Goal: Check status: Check status

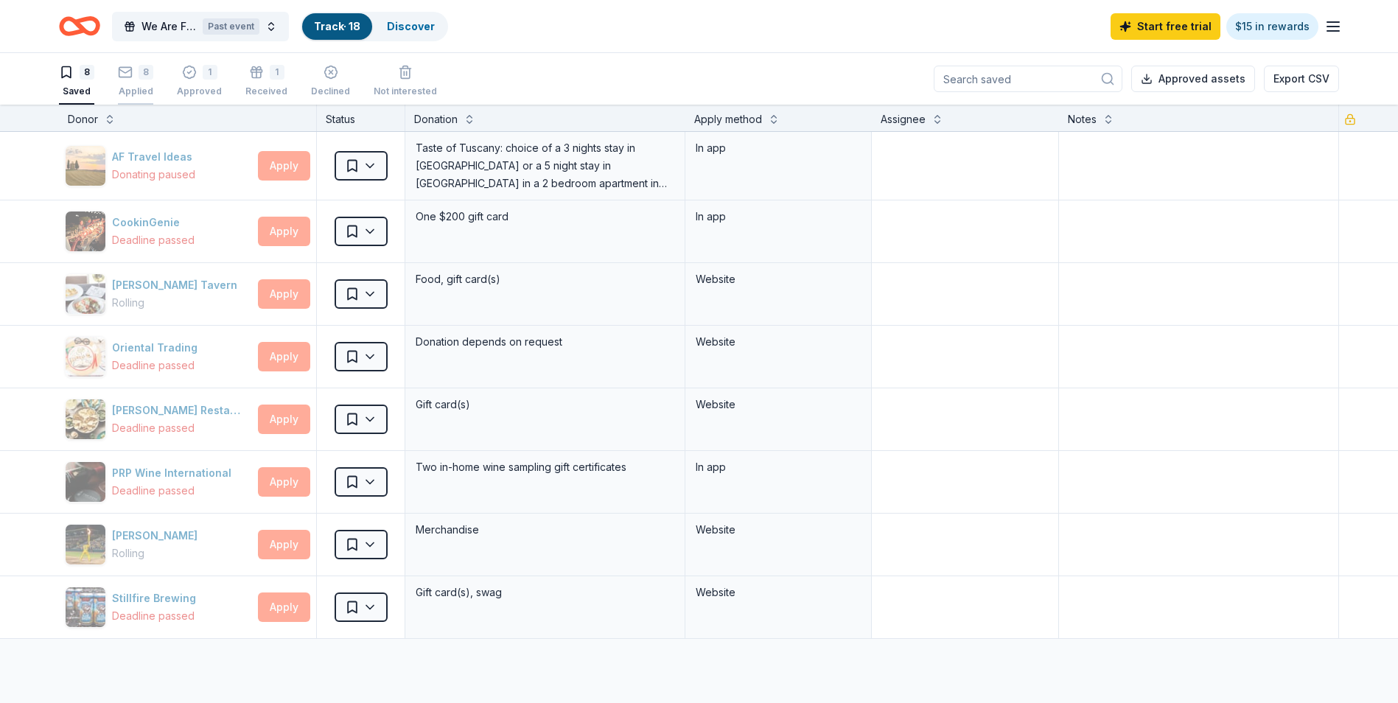
click at [130, 75] on icon "button" at bounding box center [125, 72] width 15 height 15
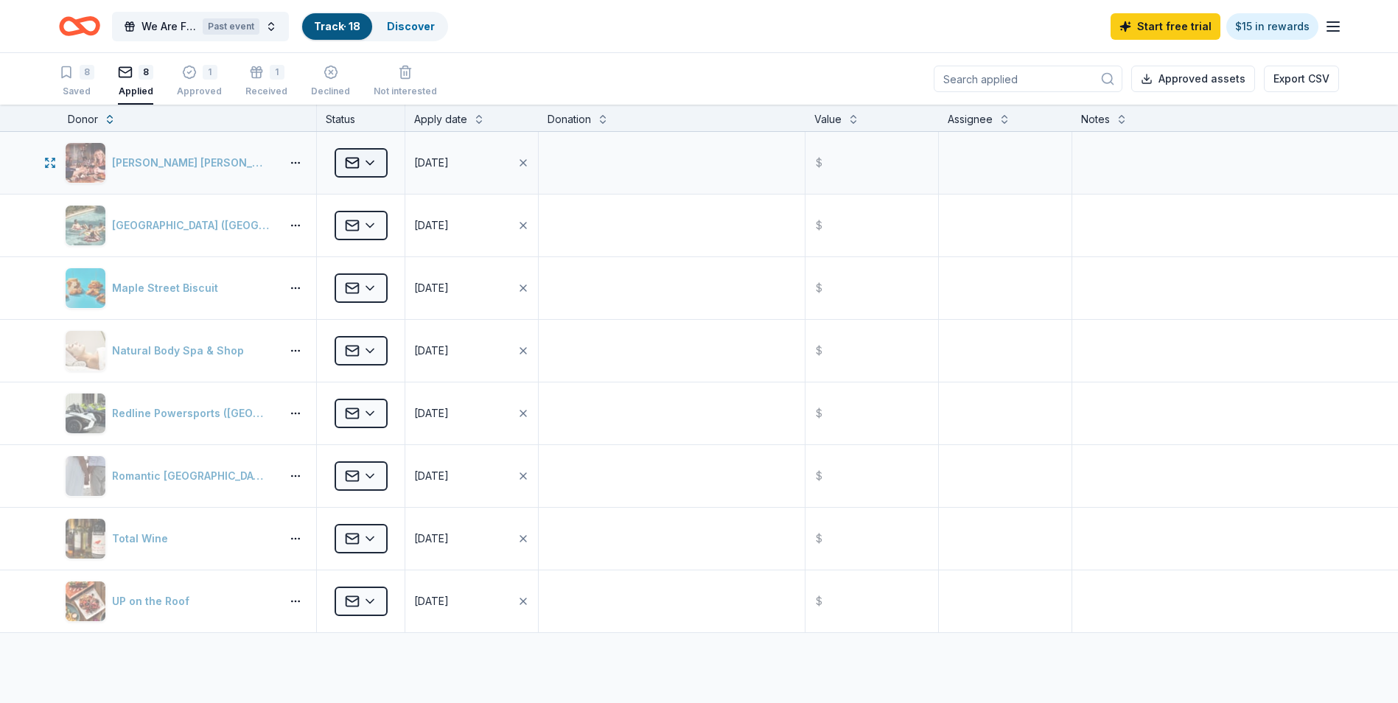
click at [375, 163] on html "We Are Family Tailgate Benefit Gala Past event Track · 18 Discover Start free t…" at bounding box center [699, 351] width 1398 height 703
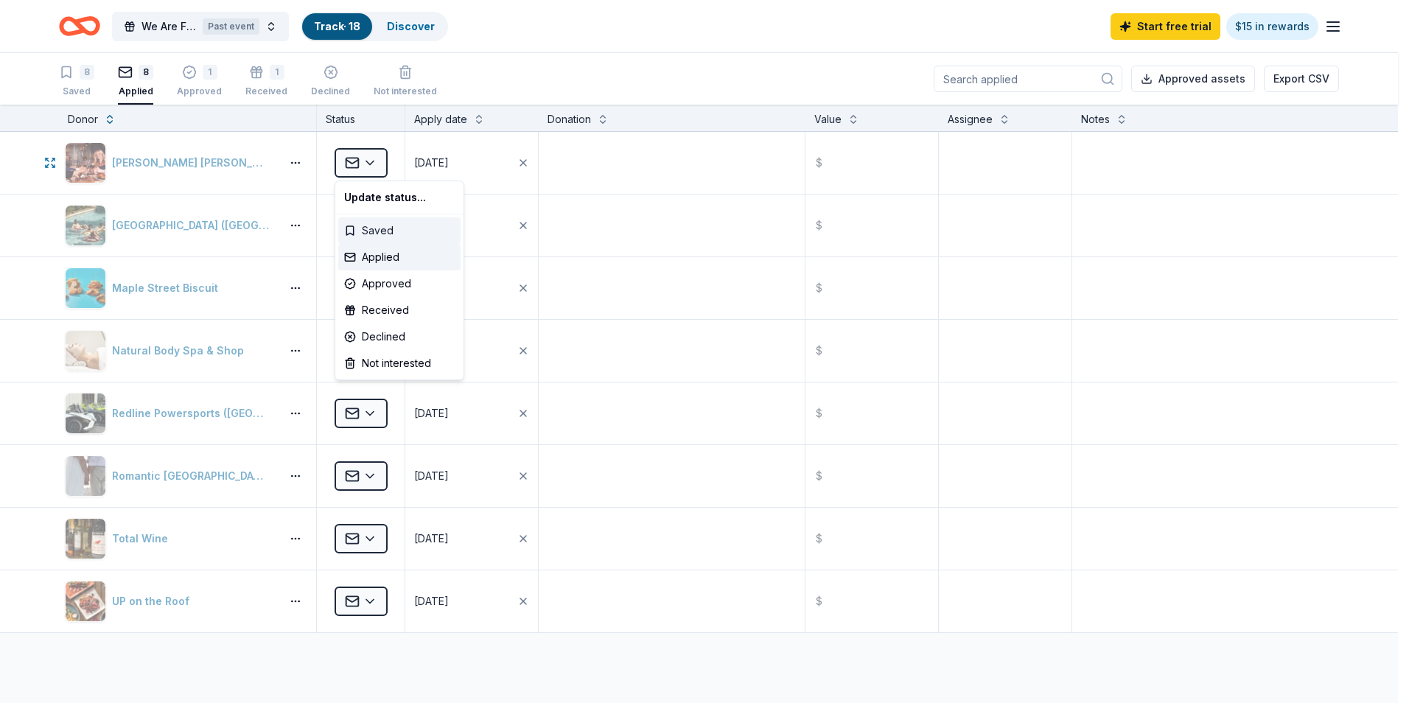
click at [395, 228] on div "Saved" at bounding box center [399, 230] width 122 height 27
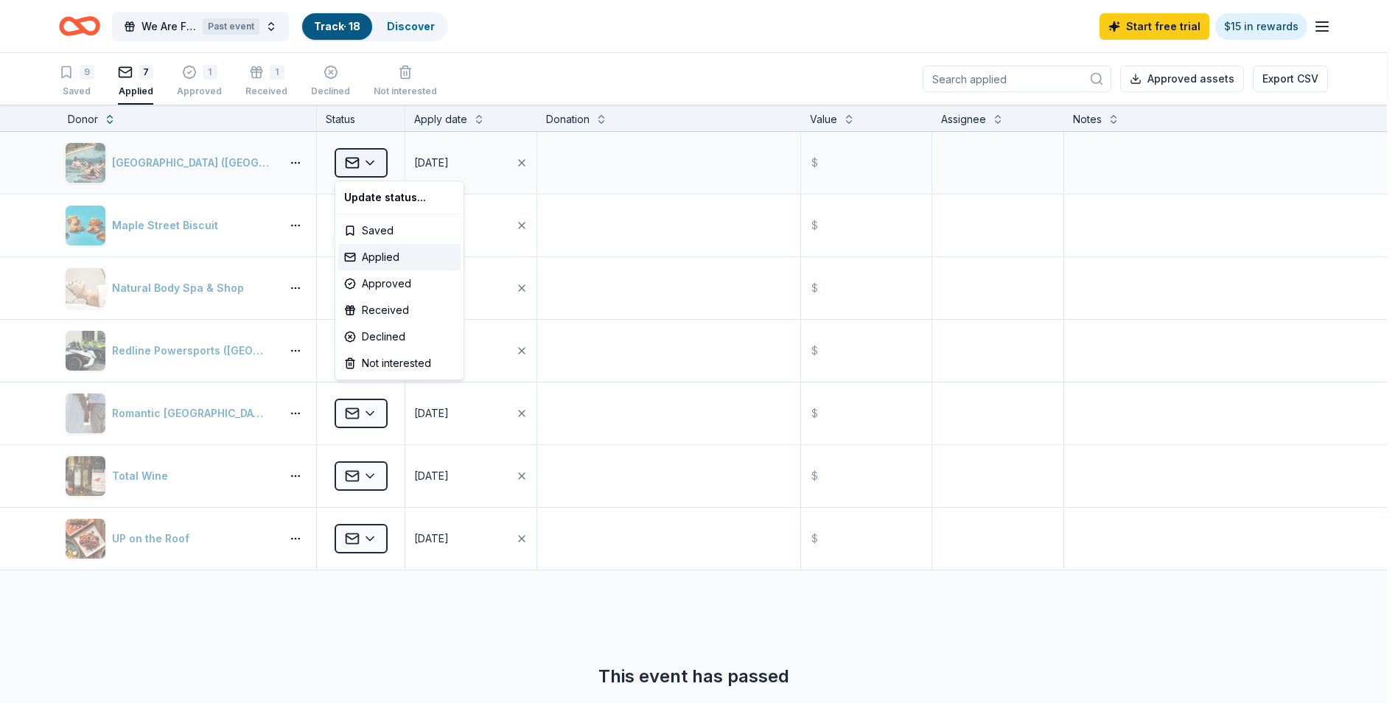
click at [371, 161] on html "We Are Family Tailgate Benefit Gala Past event Track · 18 Discover Start free t…" at bounding box center [699, 351] width 1398 height 703
click at [362, 228] on div "Saved" at bounding box center [399, 230] width 122 height 27
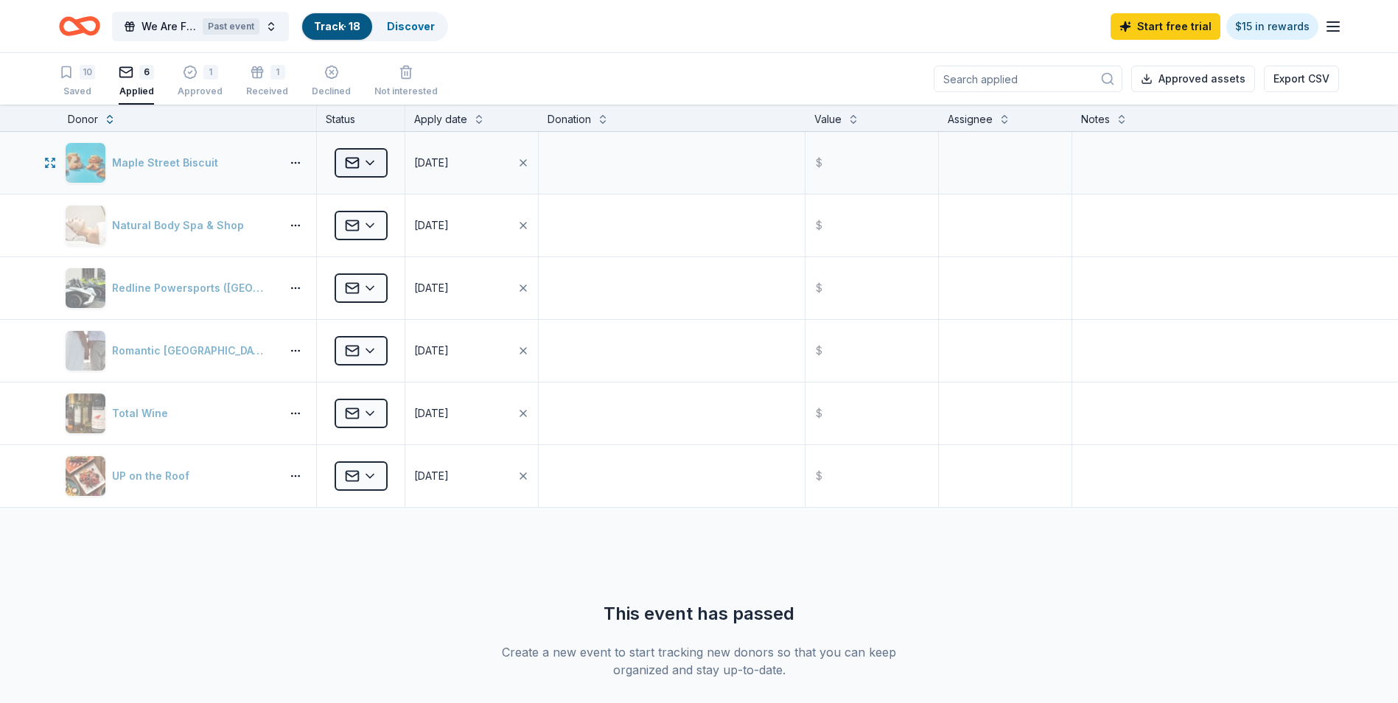
click at [382, 156] on html "We Are Family Tailgate Benefit Gala Past event Track · 18 Discover Start free t…" at bounding box center [699, 351] width 1398 height 703
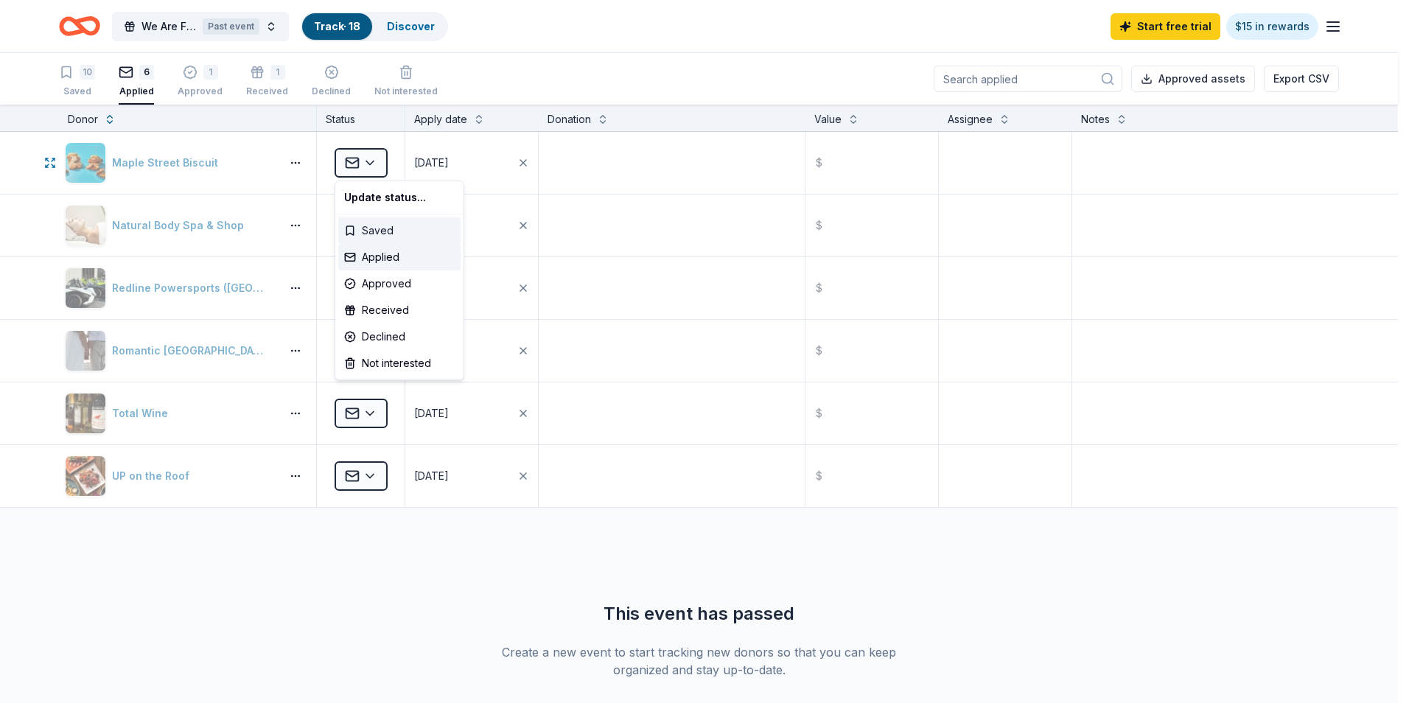
click at [366, 228] on div "Saved" at bounding box center [399, 230] width 122 height 27
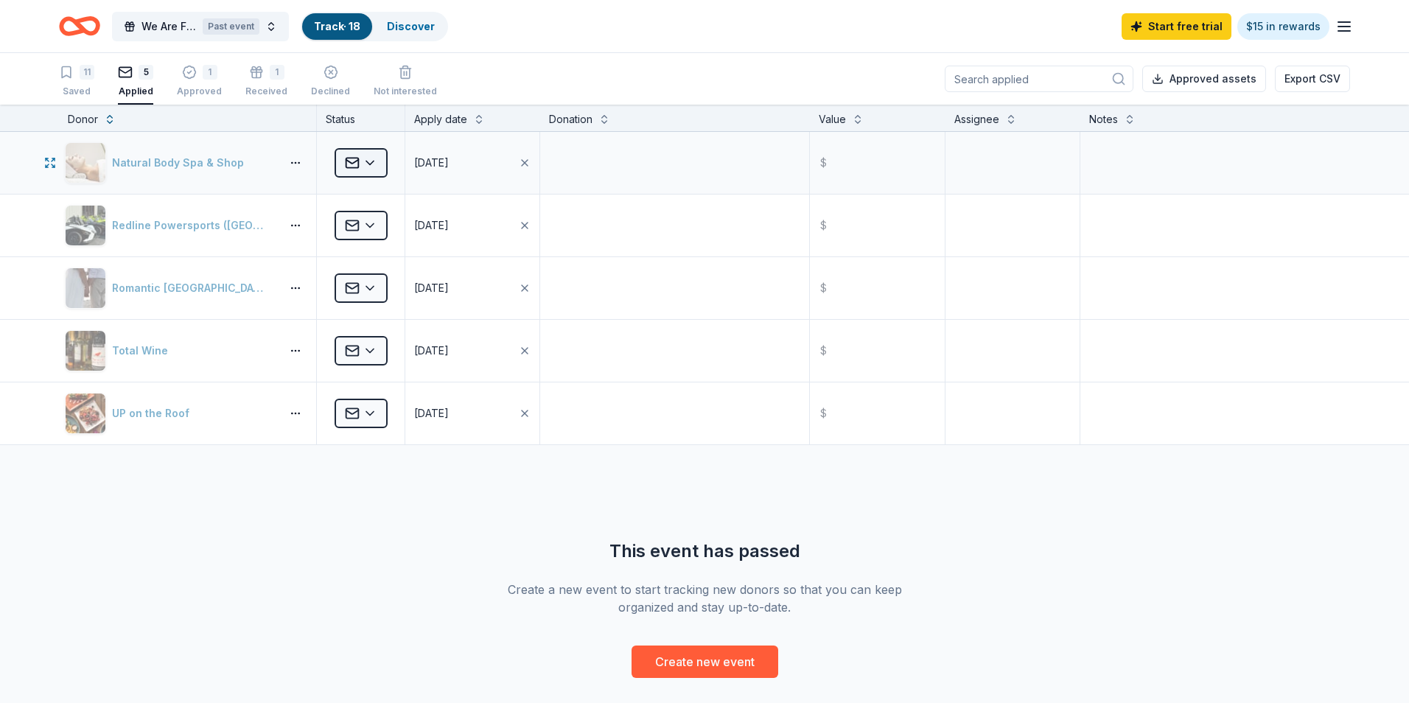
click at [381, 166] on html "We Are Family Tailgate Benefit Gala Past event Track · 18 Discover Start free t…" at bounding box center [704, 351] width 1409 height 703
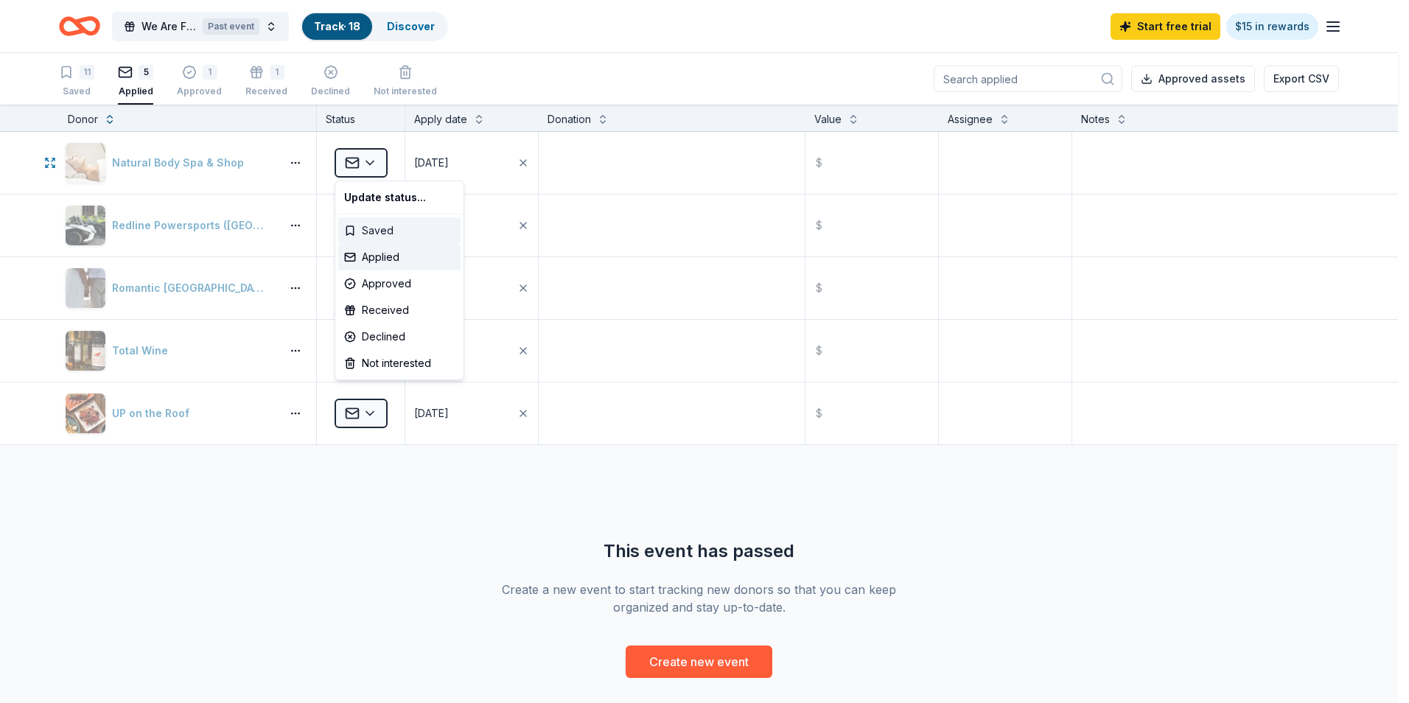
click at [374, 231] on div "Saved" at bounding box center [399, 230] width 122 height 27
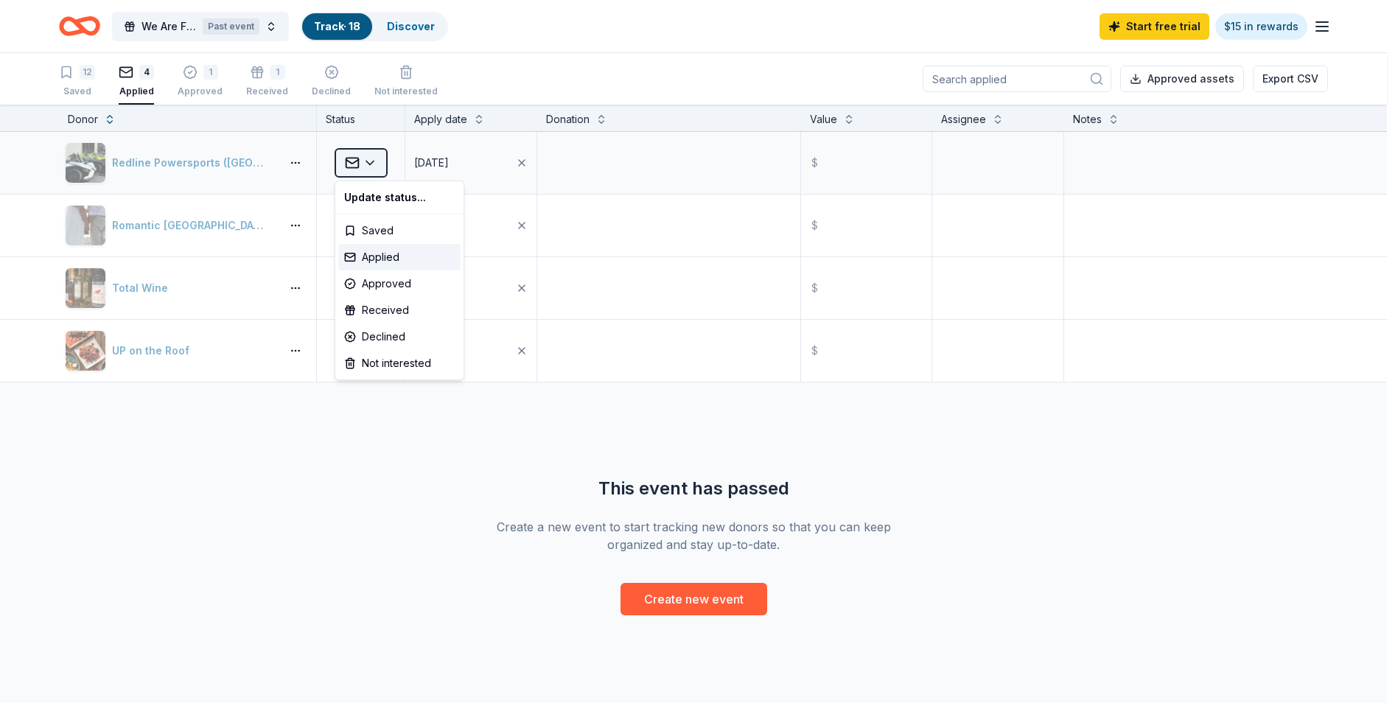
click at [375, 158] on html "We Are Family Tailgate Benefit Gala Past event Track · 18 Discover Start free t…" at bounding box center [699, 351] width 1398 height 703
click at [371, 228] on div "Saved" at bounding box center [399, 230] width 122 height 27
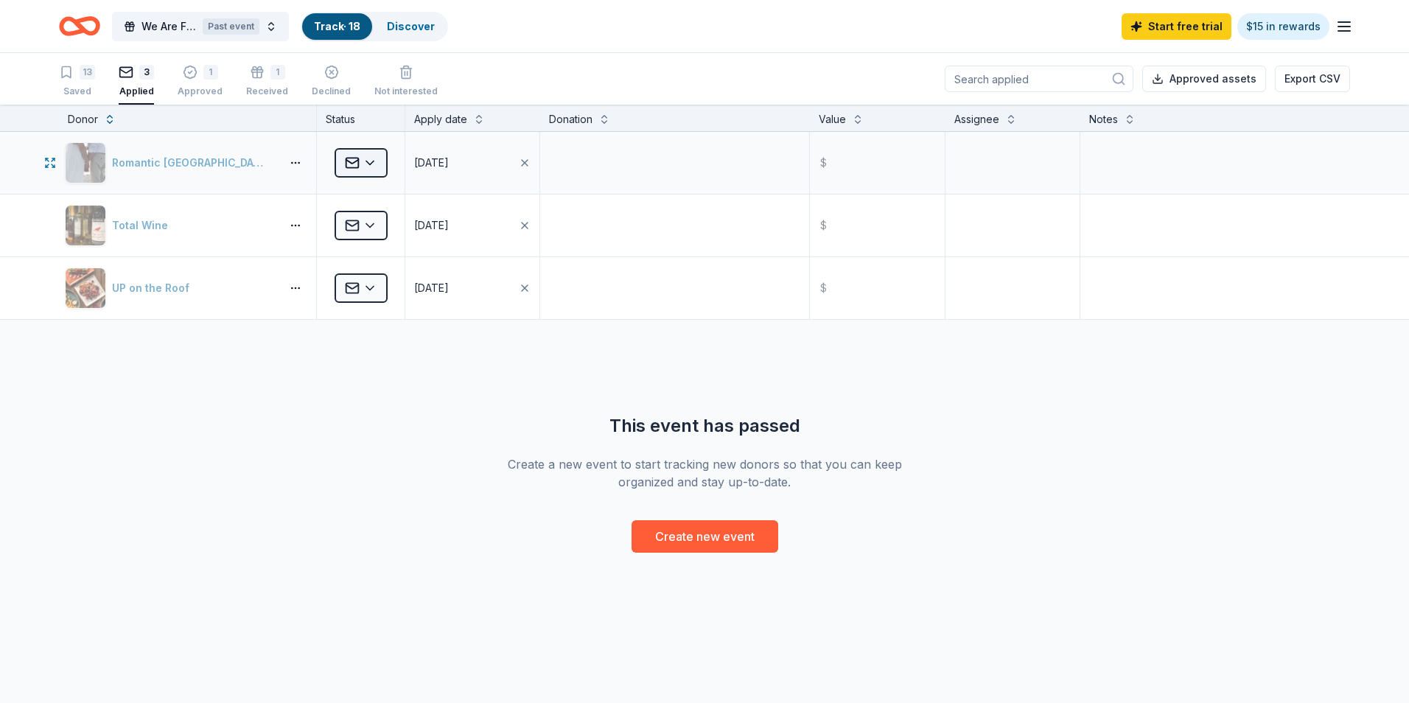
click at [379, 157] on html "We Are Family Tailgate Benefit Gala Past event Track · 18 Discover Start free t…" at bounding box center [704, 351] width 1409 height 703
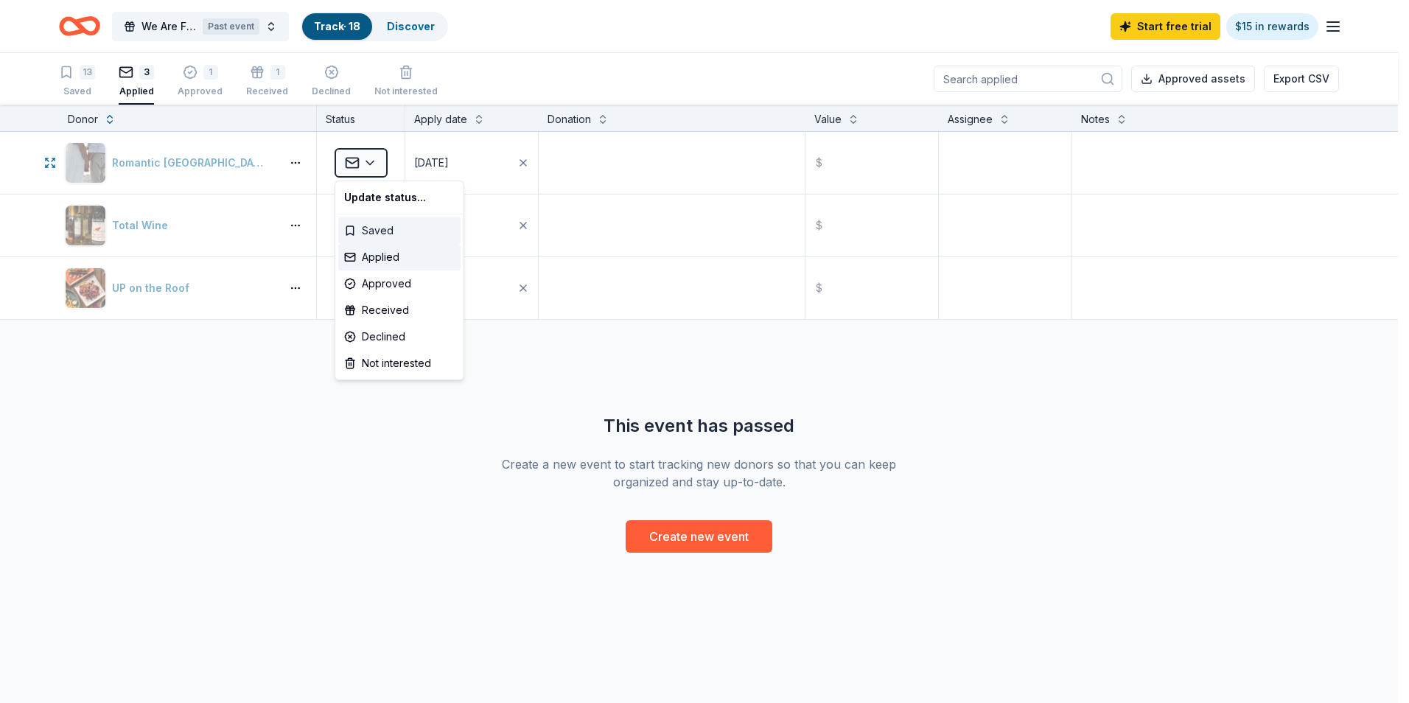
click at [371, 230] on div "Saved" at bounding box center [399, 230] width 122 height 27
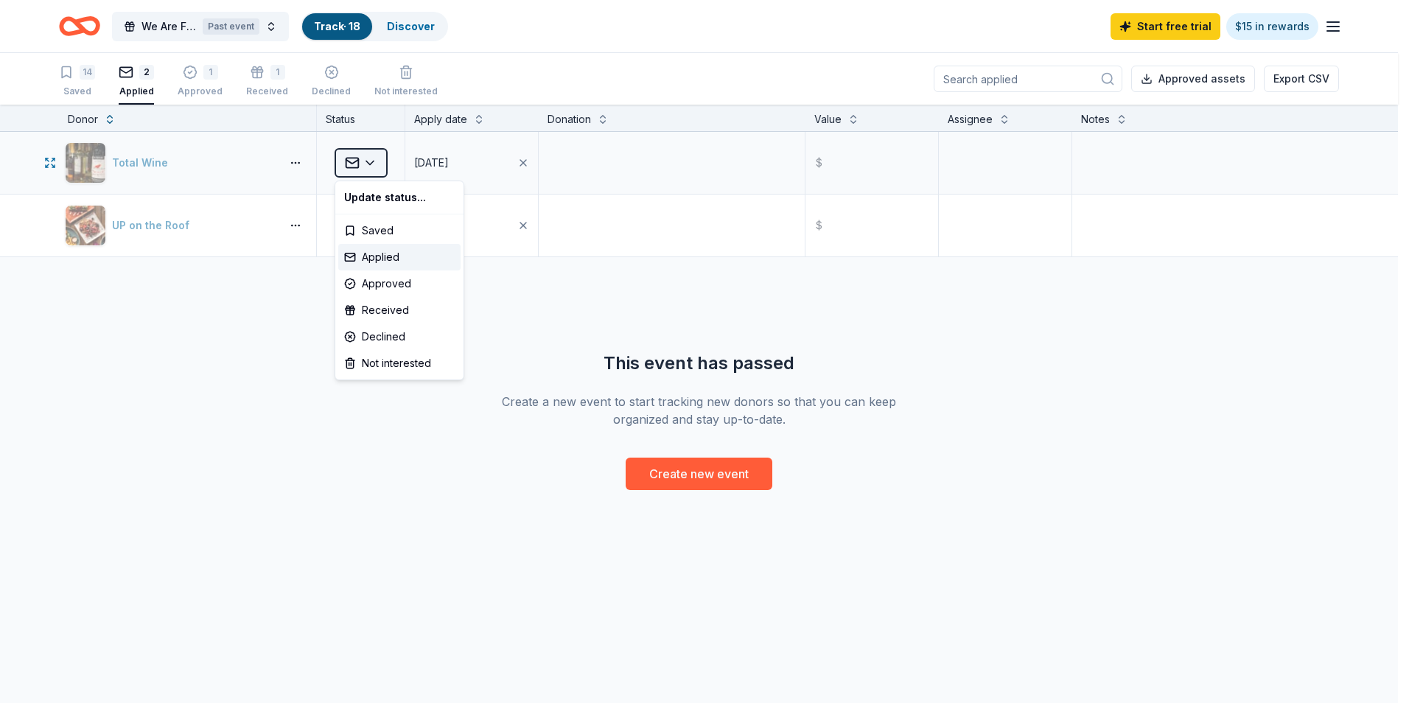
click at [371, 156] on html "We Are Family Tailgate Benefit Gala Past event Track · 18 Discover Start free t…" at bounding box center [704, 351] width 1409 height 703
click at [382, 288] on div "Approved" at bounding box center [399, 283] width 122 height 27
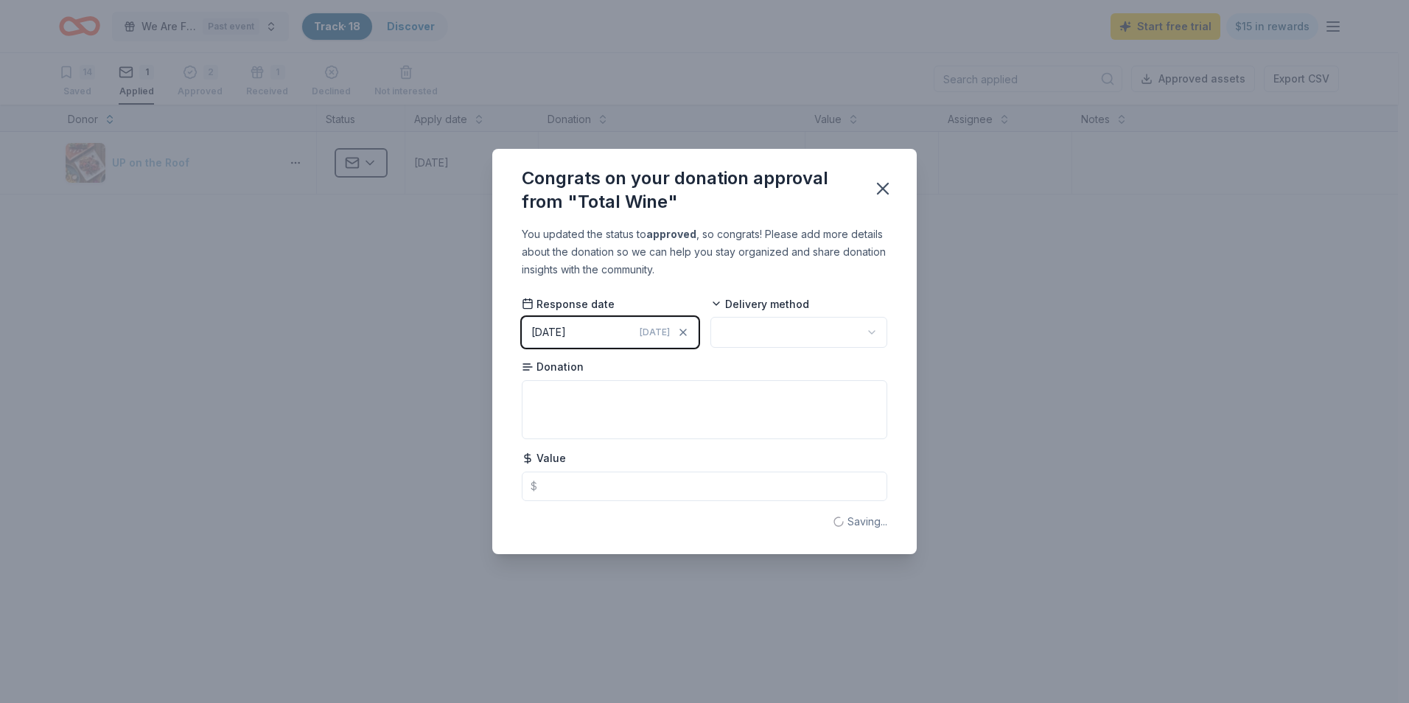
click at [374, 168] on div "Congrats on your donation approval from "Total Wine" You updated the status to …" at bounding box center [704, 351] width 1409 height 703
click at [595, 333] on button "[DATE] [DATE]" at bounding box center [610, 332] width 177 height 31
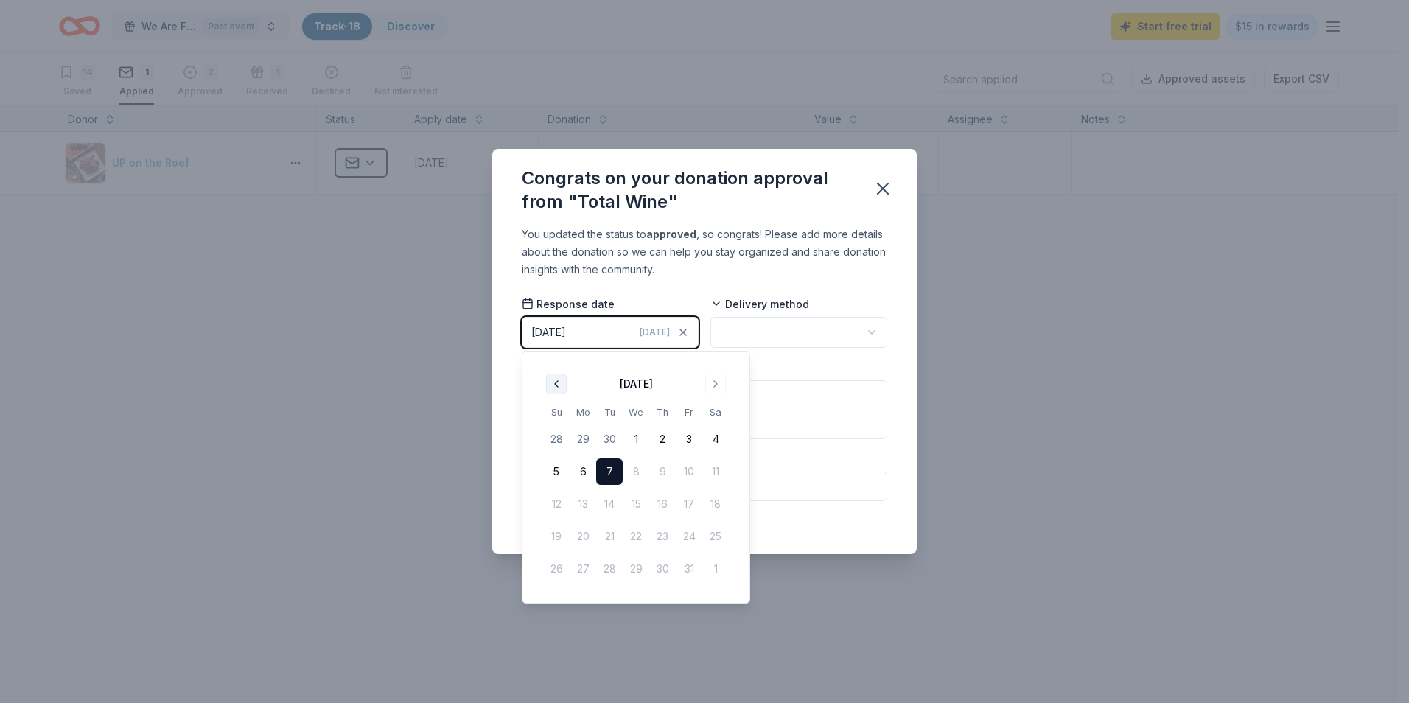
click at [550, 381] on button "Go to previous month" at bounding box center [556, 384] width 21 height 21
click at [591, 505] on button "15" at bounding box center [582, 504] width 27 height 27
